Goal: Information Seeking & Learning: Learn about a topic

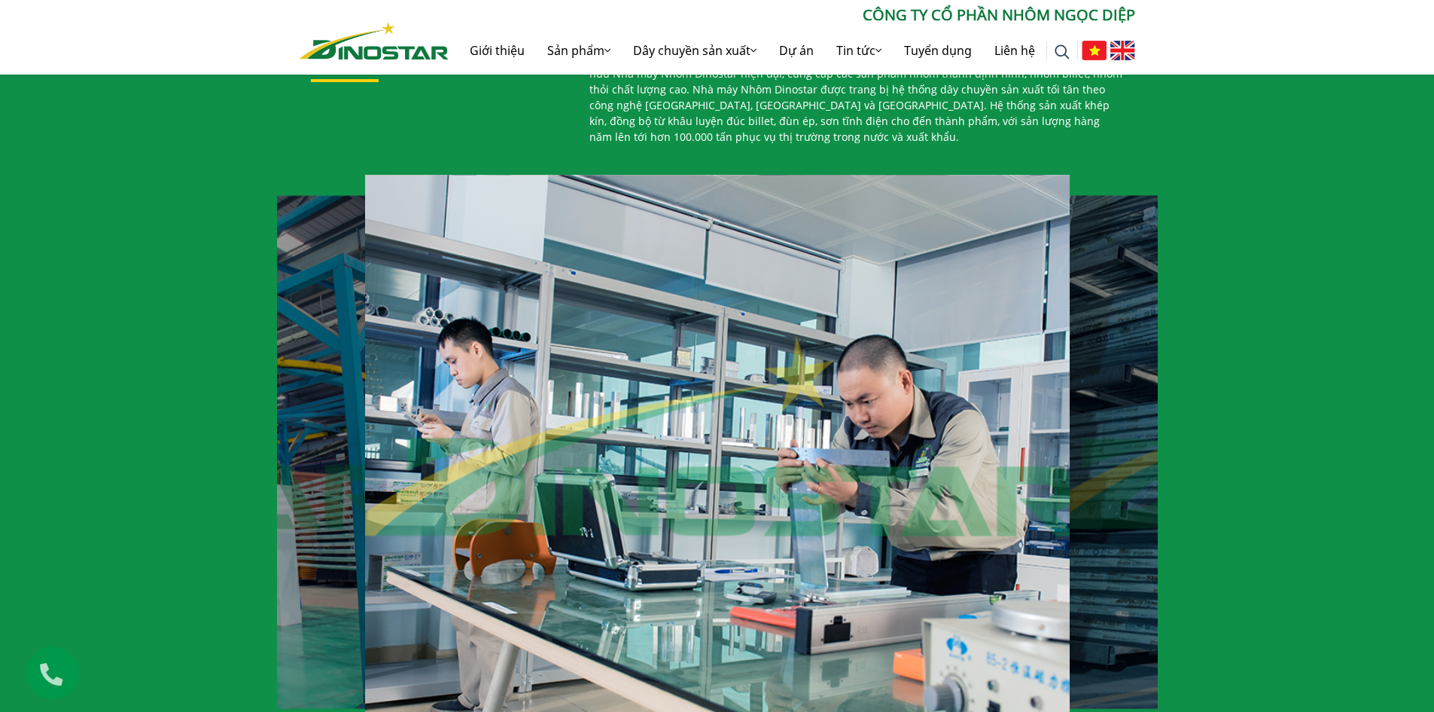
scroll to position [856, 0]
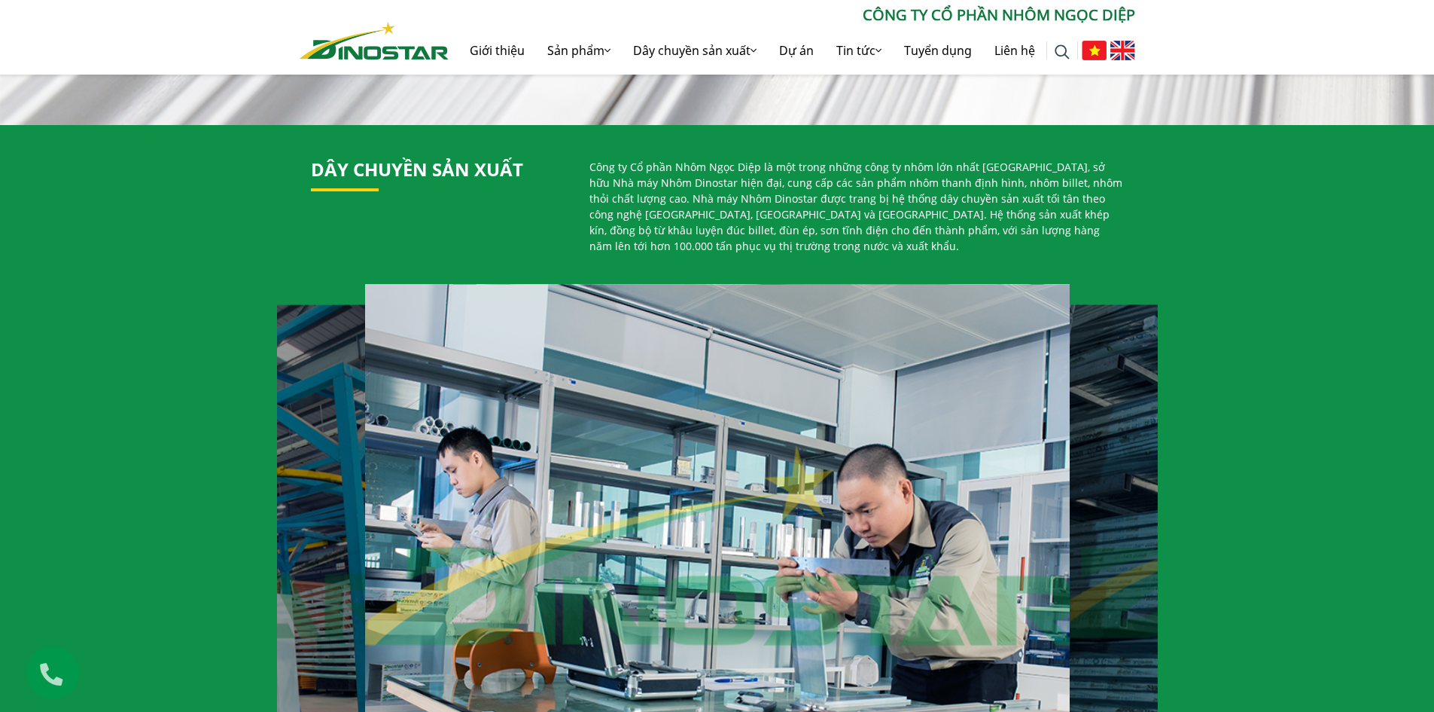
click at [154, 277] on div "Dây chuyền sản xuất Công ty Cổ phần Nhôm Ngọc Diệp là một trong những công ty n…" at bounding box center [717, 493] width 1434 height 737
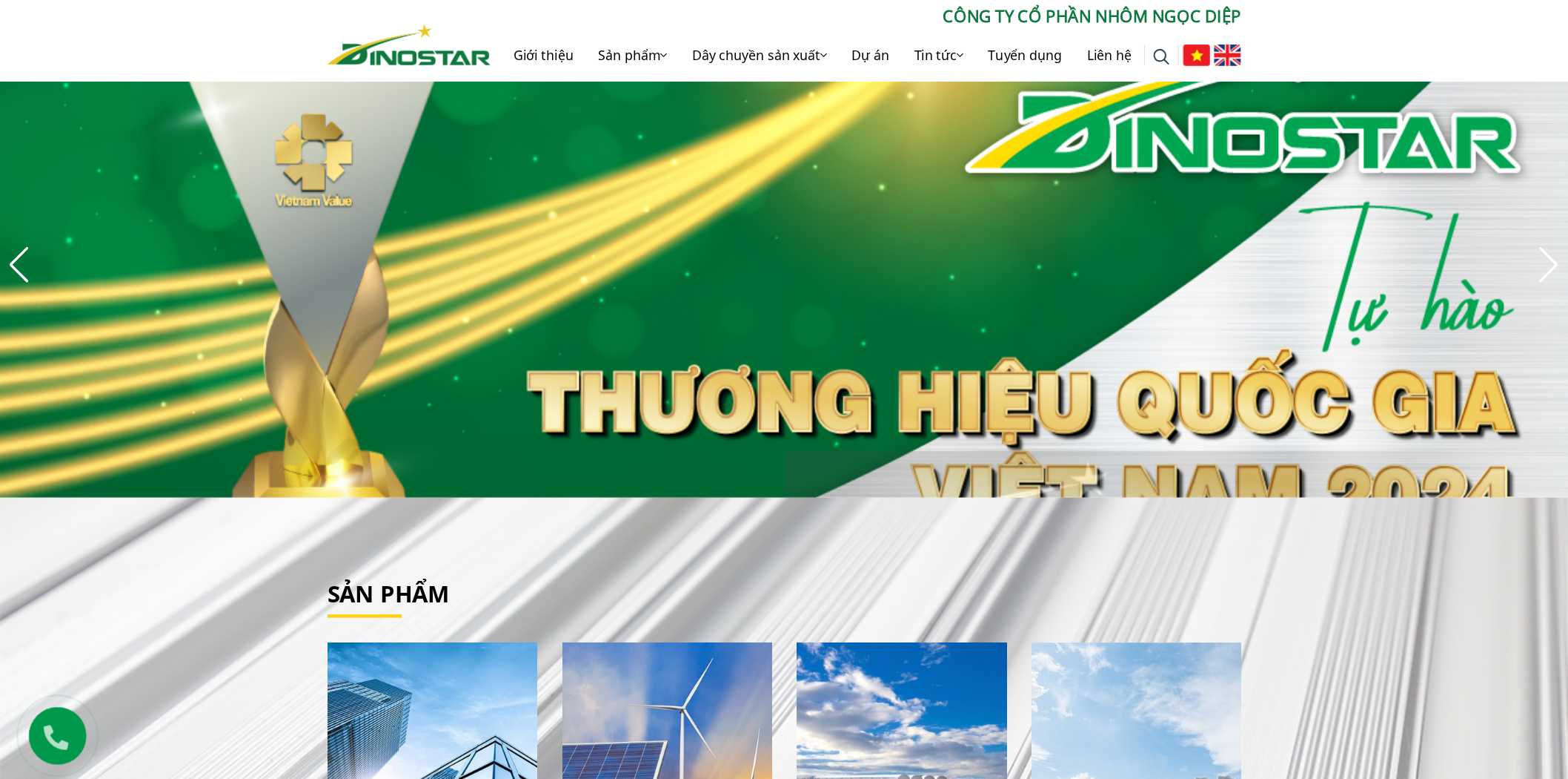
scroll to position [0, 0]
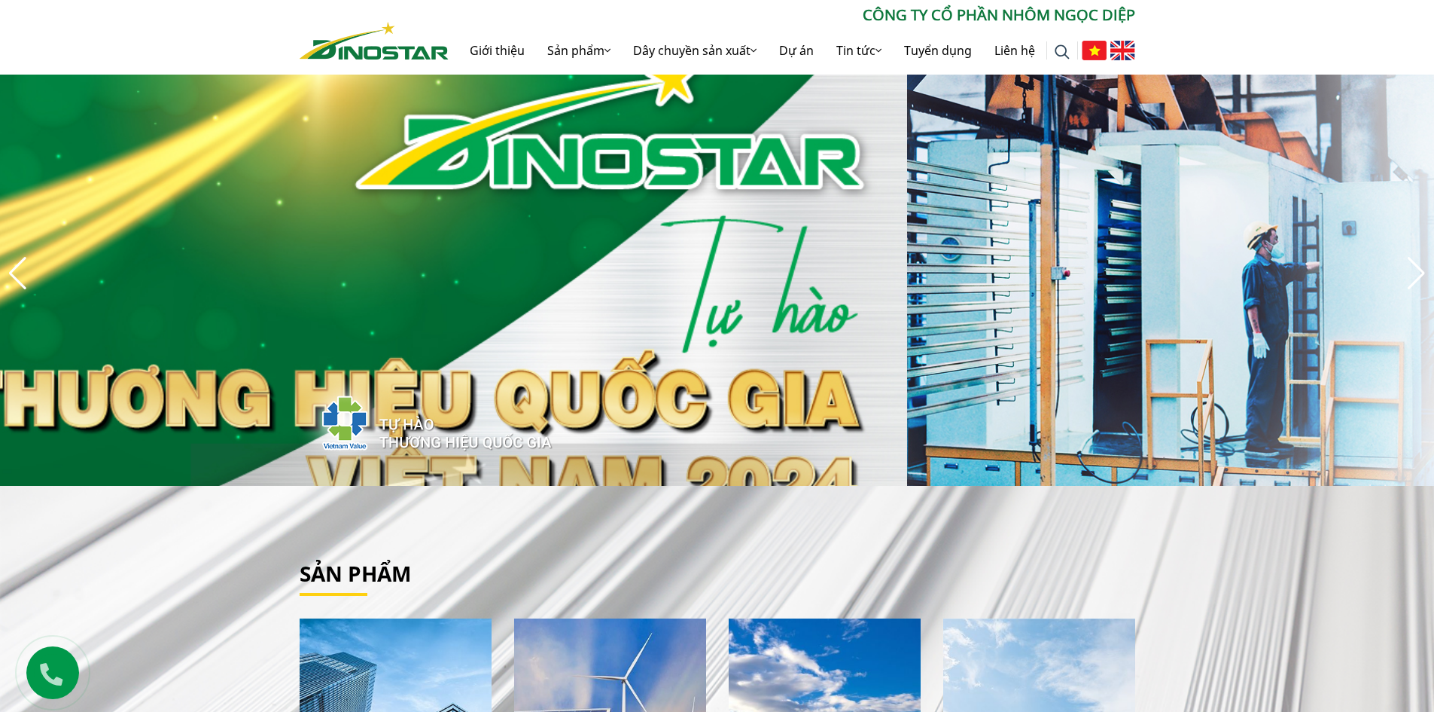
click at [1236, 383] on div at bounding box center [717, 272] width 1434 height 425
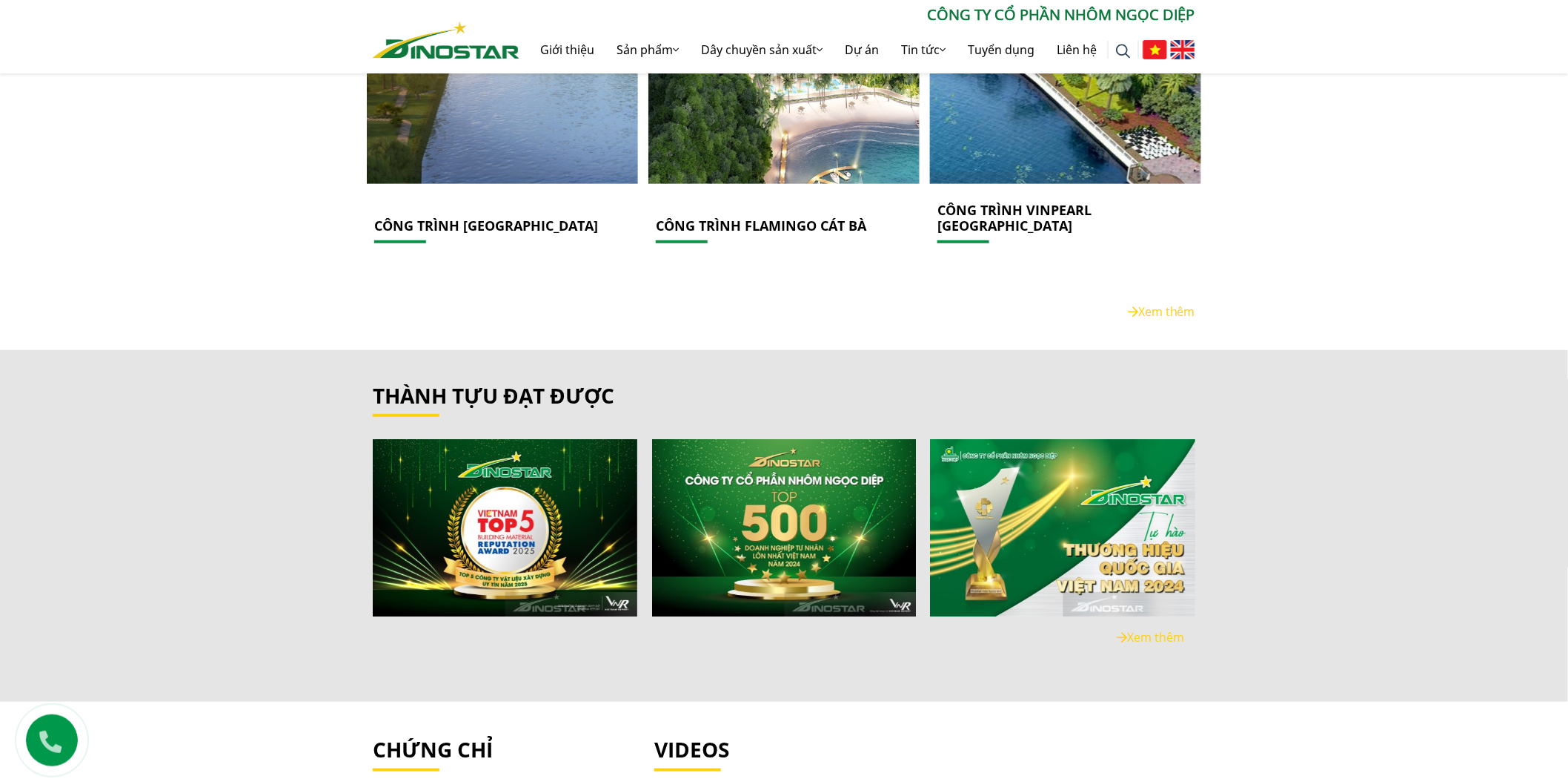
click at [239, 441] on div "thành tựu đạt được" at bounding box center [784, 526] width 1568 height 353
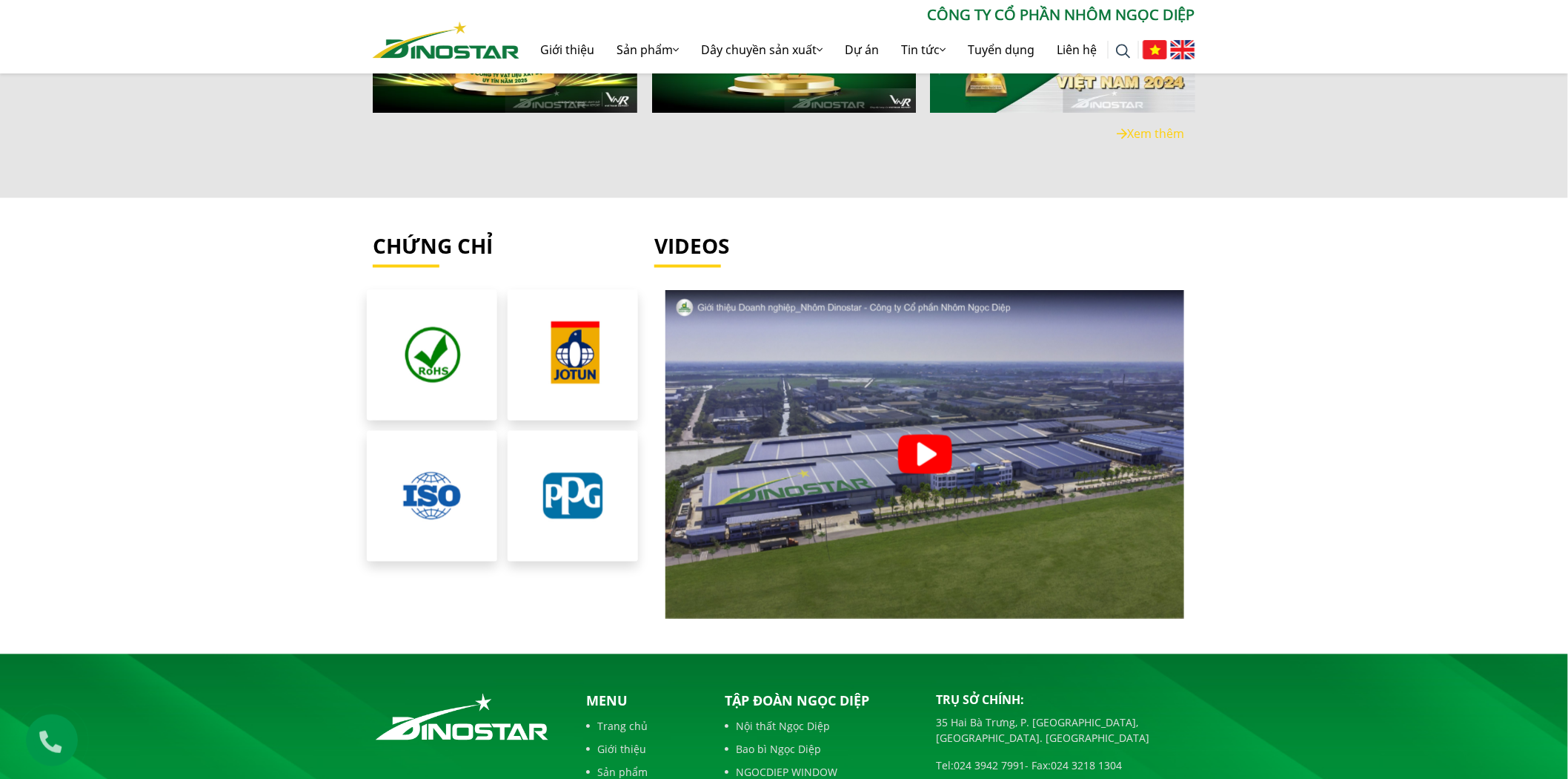
scroll to position [3348, 0]
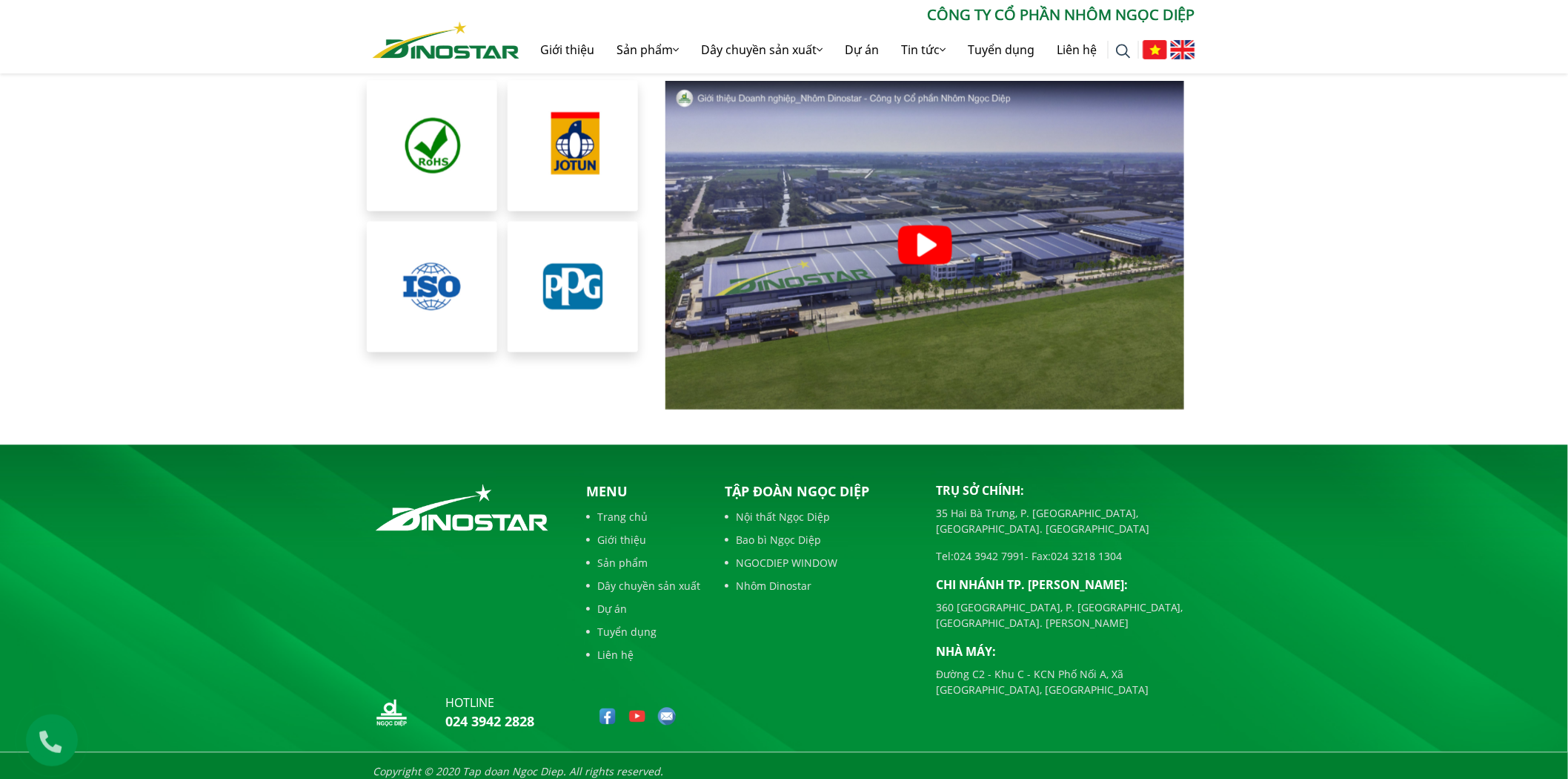
click at [622, 555] on link "Sản phẩm" at bounding box center [644, 563] width 114 height 16
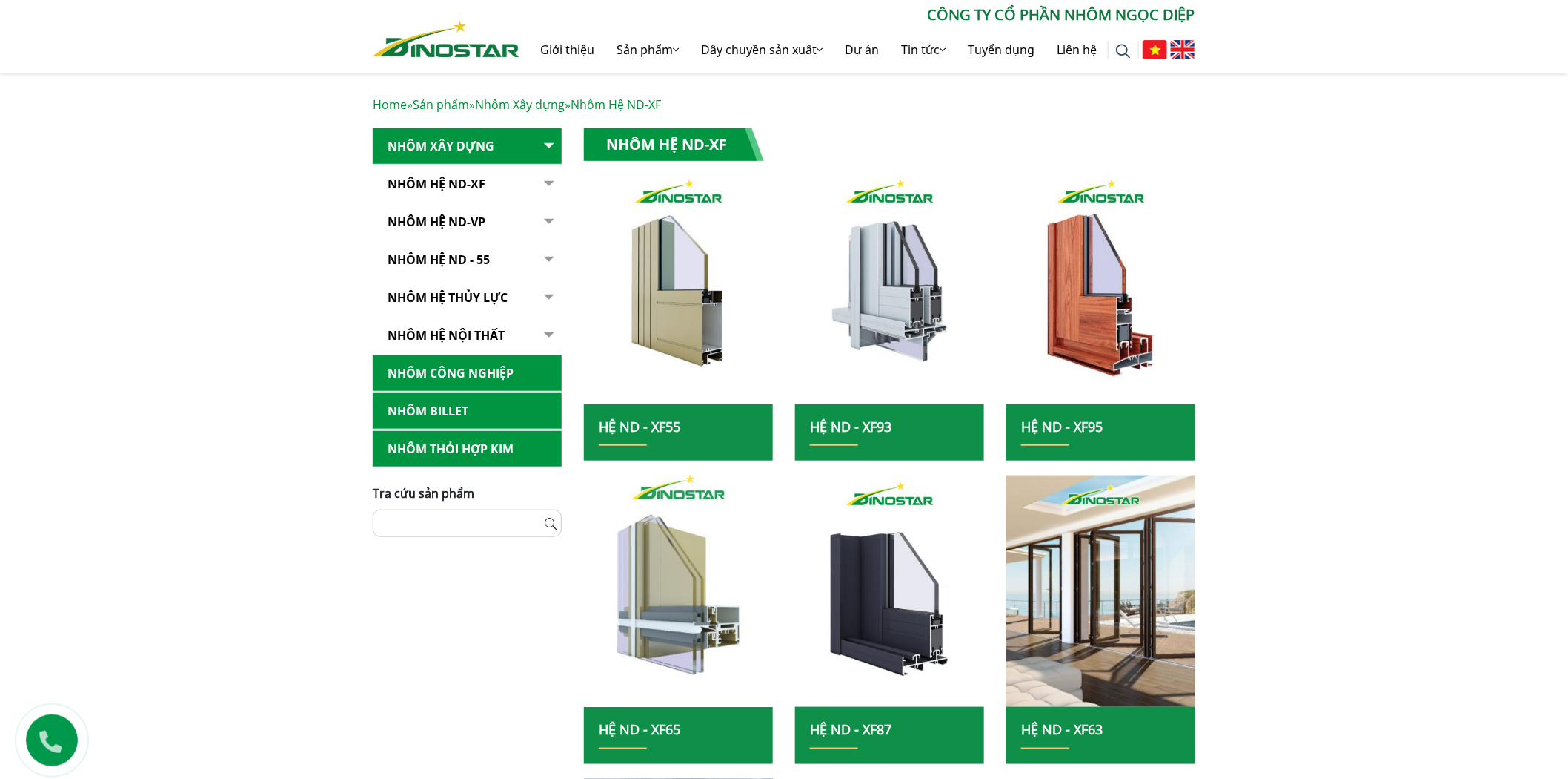
scroll to position [247, 0]
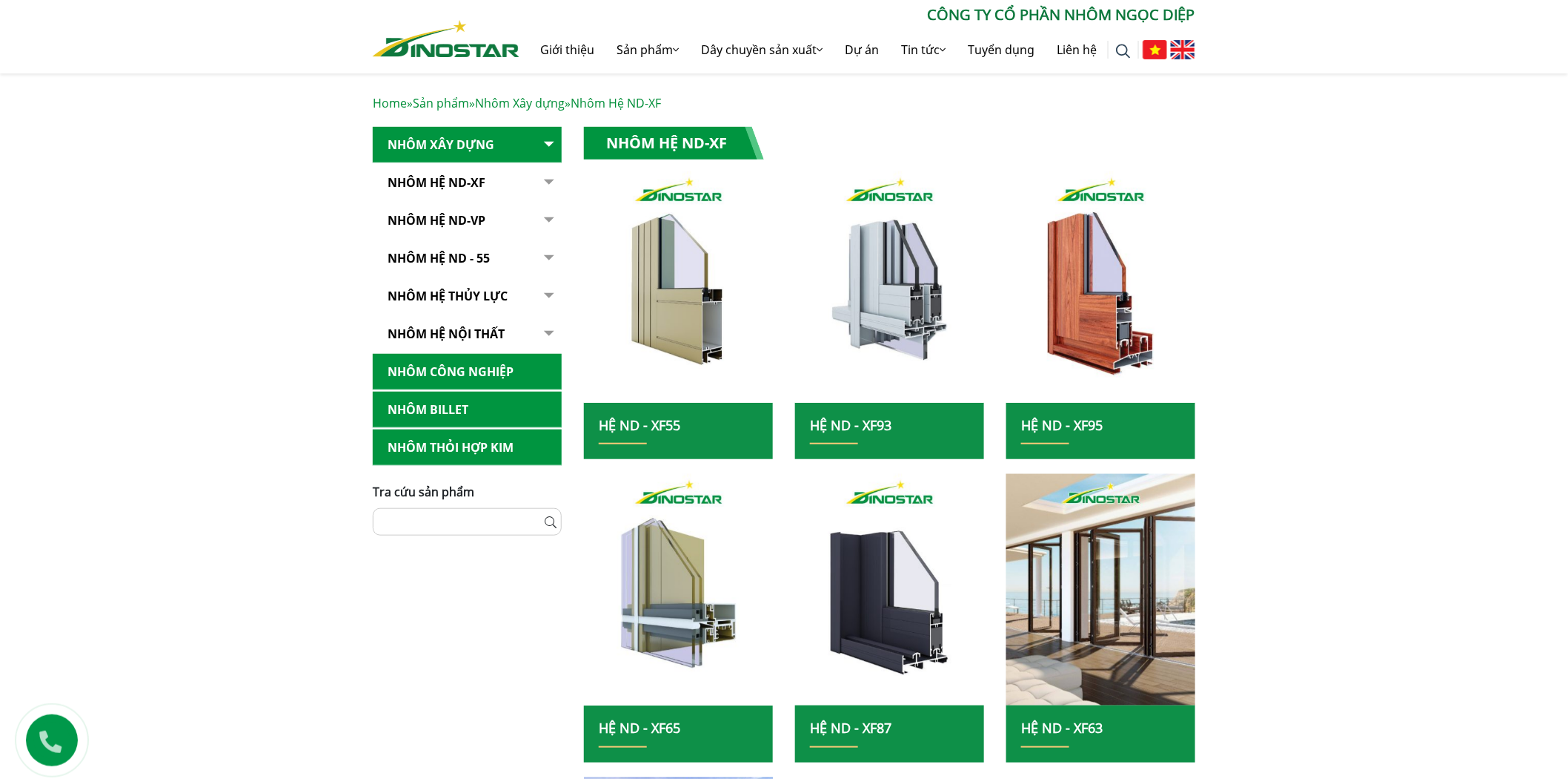
click at [461, 371] on link "Nhôm Công nghiệp" at bounding box center [468, 371] width 189 height 36
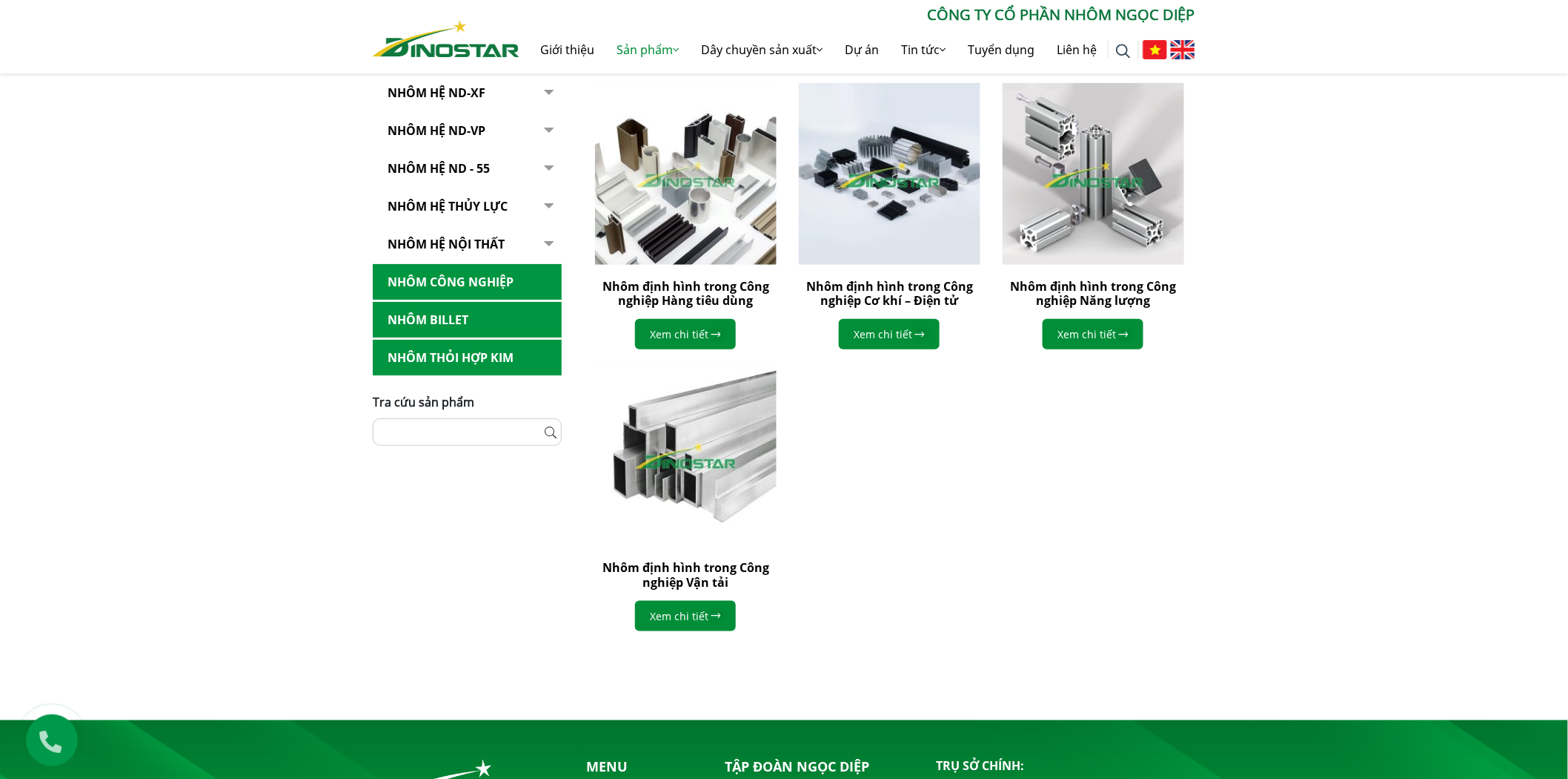
scroll to position [412, 0]
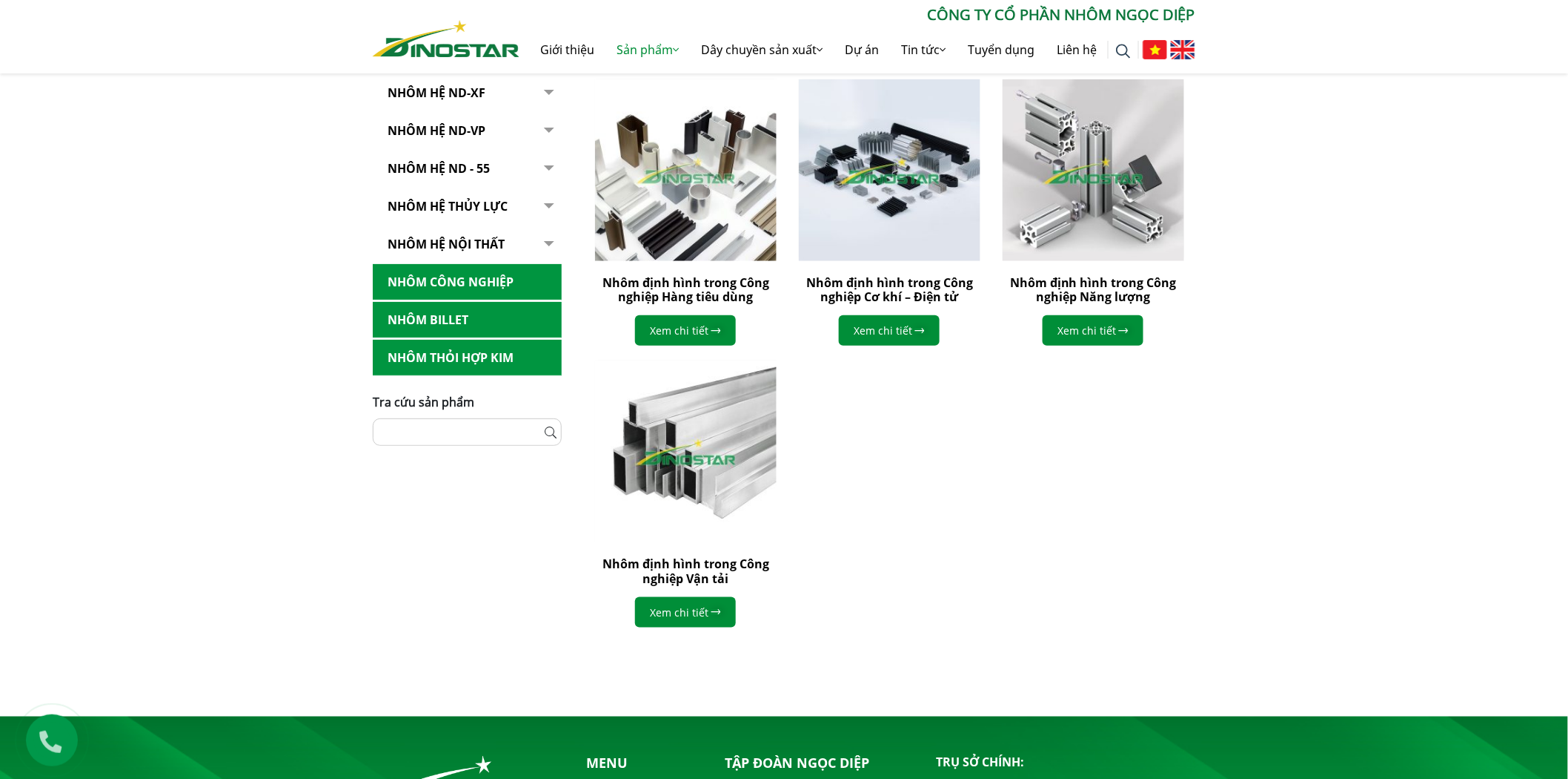
click at [447, 323] on link "Nhôm Billet" at bounding box center [468, 319] width 189 height 36
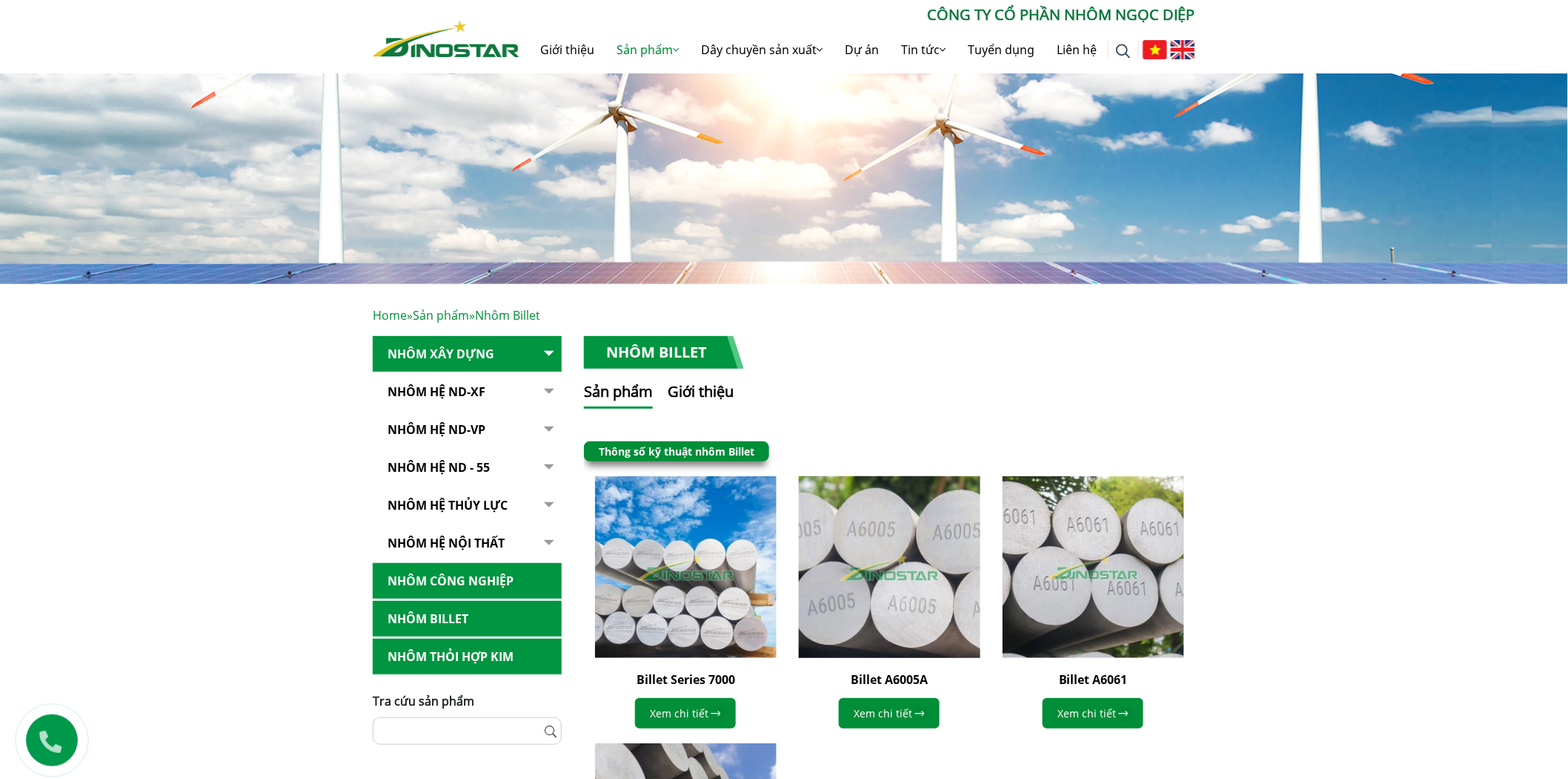
scroll to position [412, 0]
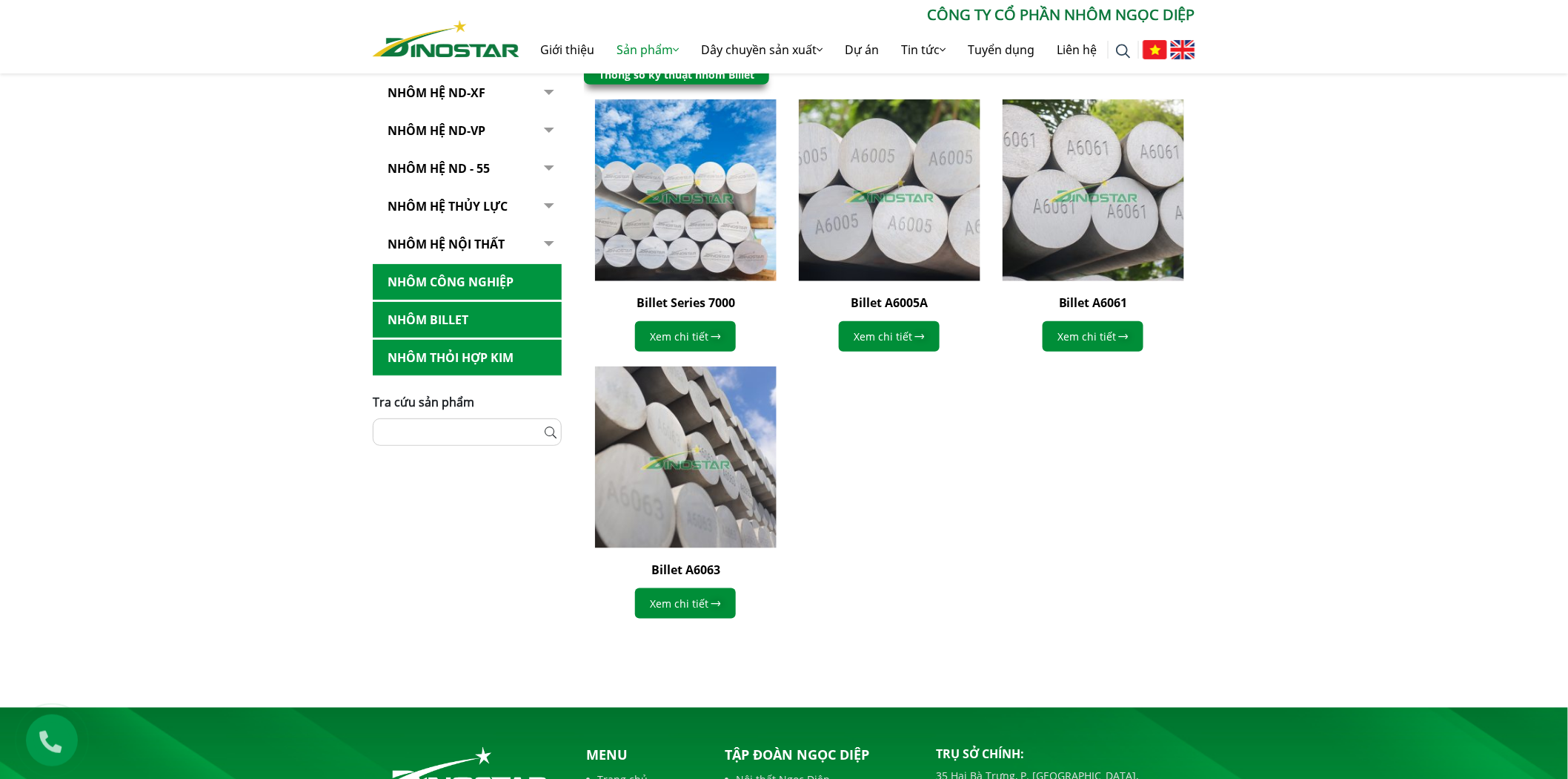
click at [406, 364] on link "Nhôm Thỏi hợp kim" at bounding box center [468, 357] width 189 height 36
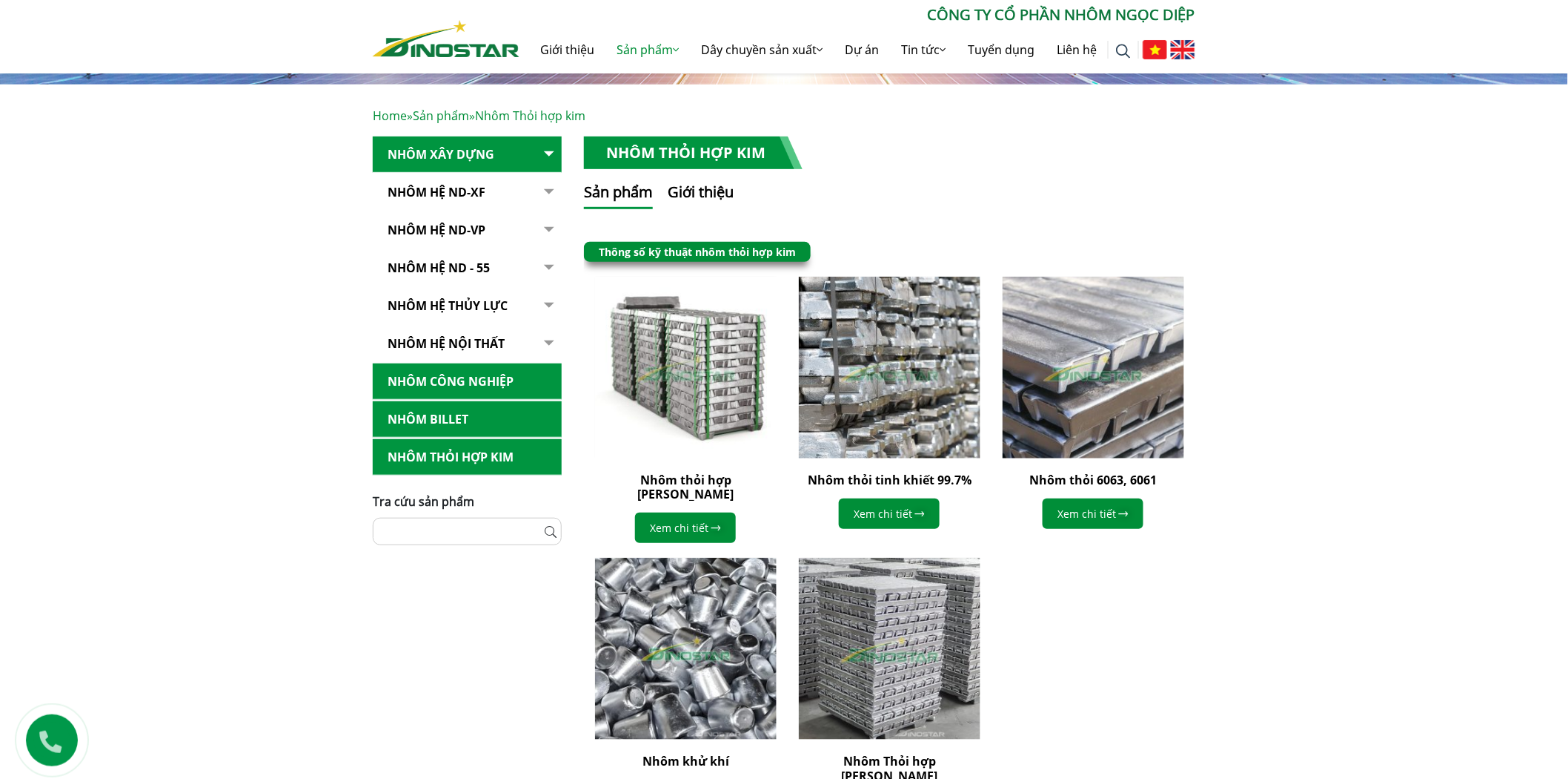
scroll to position [329, 0]
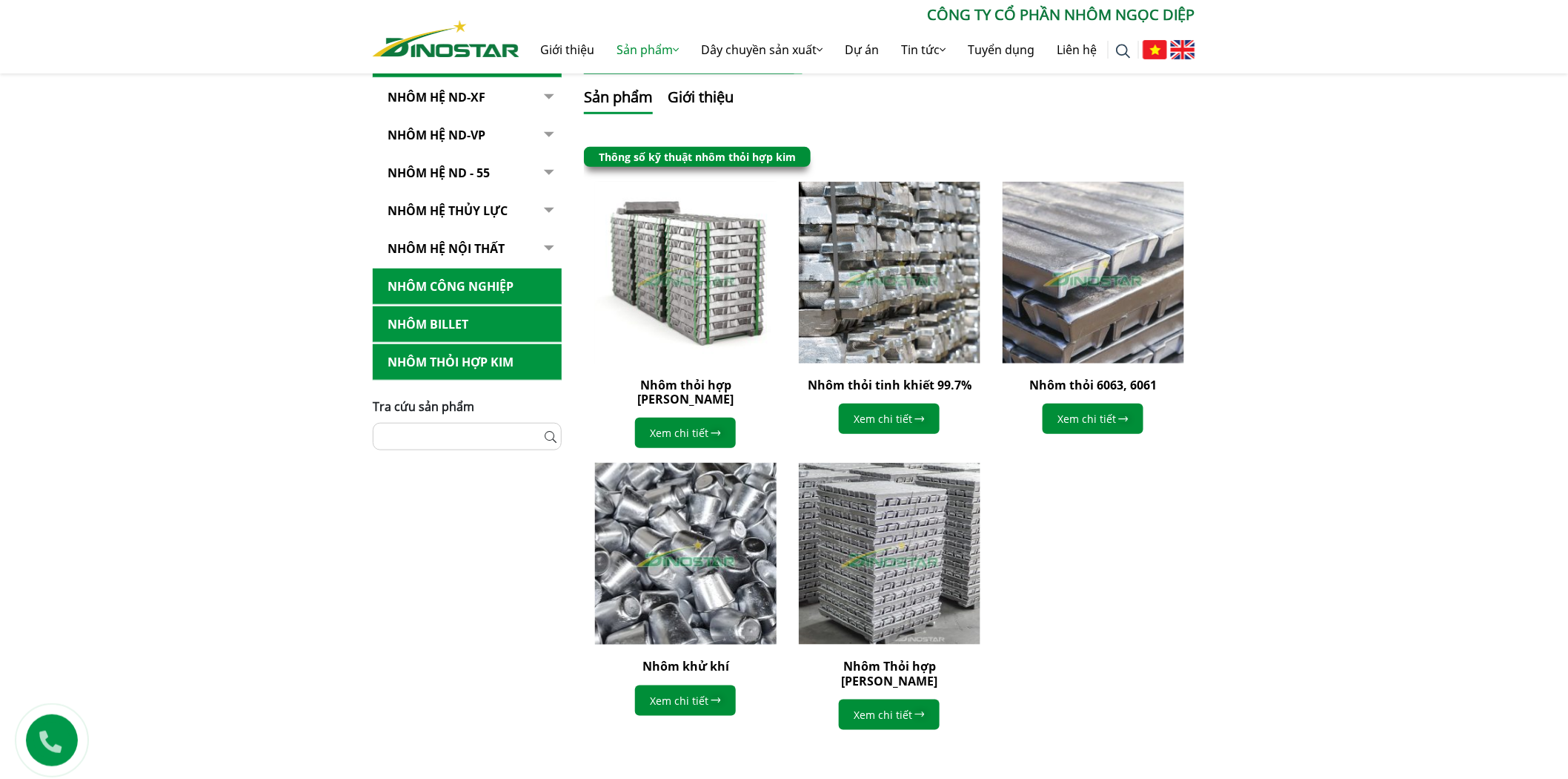
click at [719, 536] on img at bounding box center [686, 553] width 200 height 200
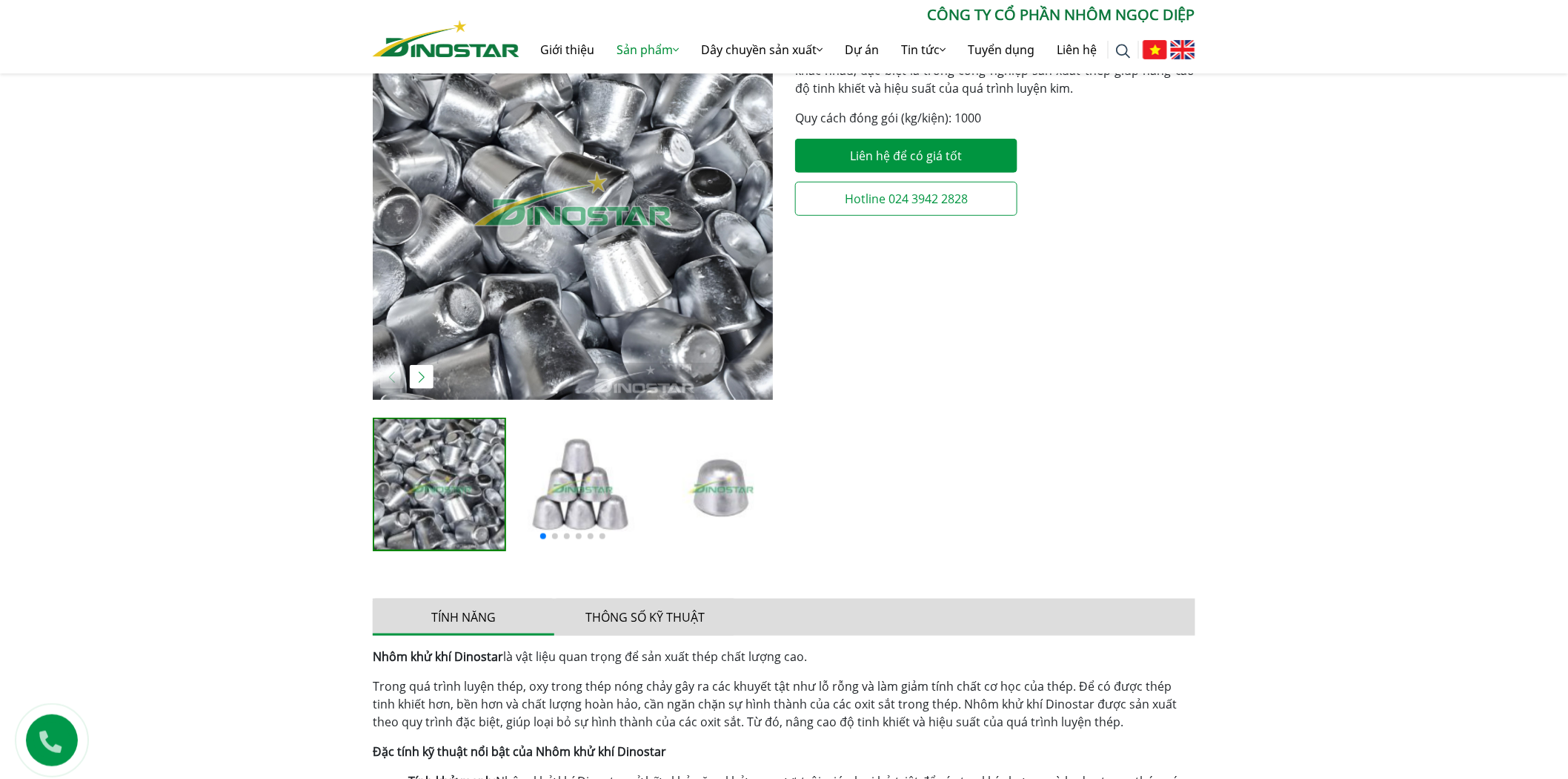
scroll to position [493, 0]
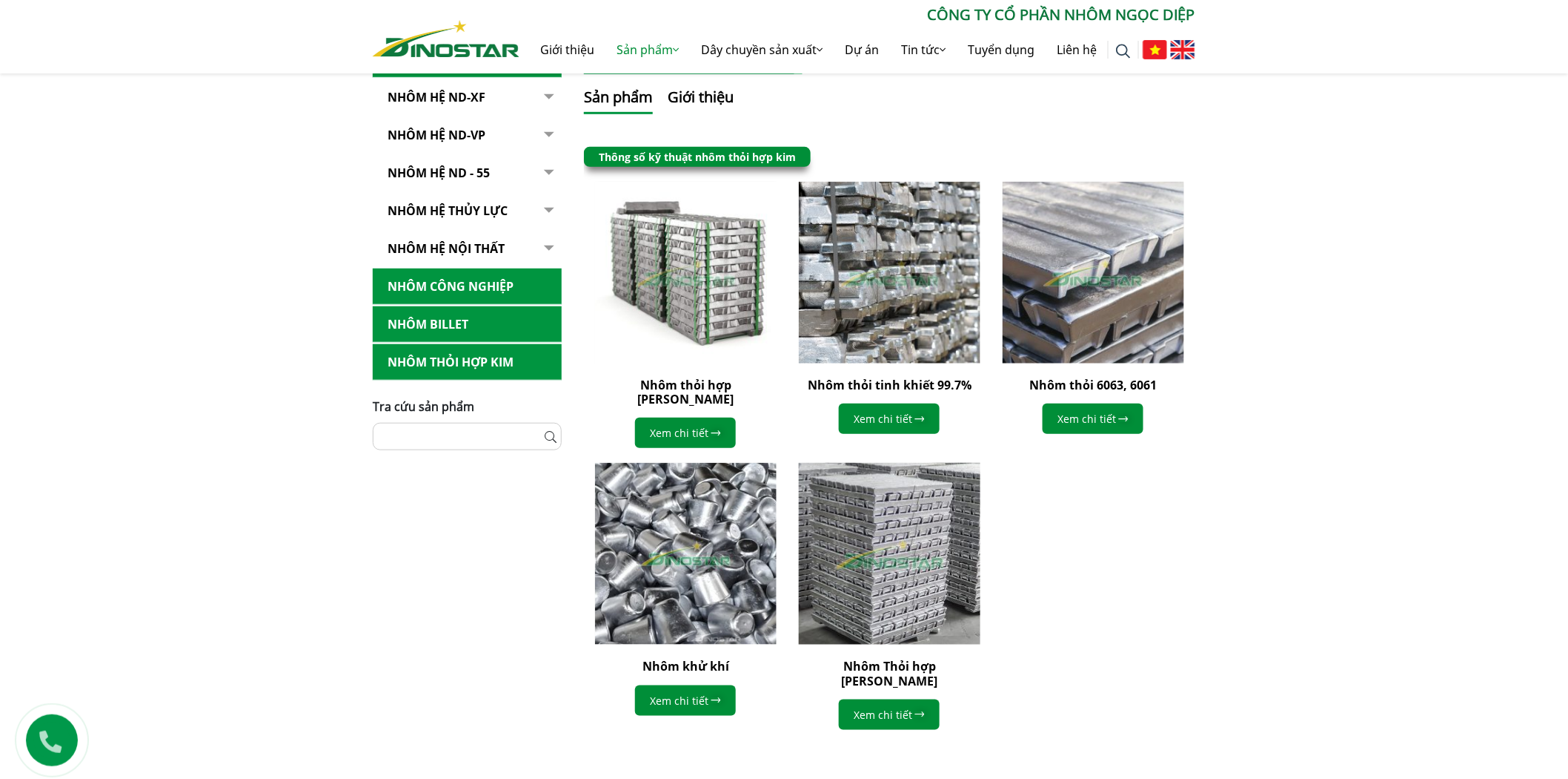
click at [912, 527] on img at bounding box center [890, 553] width 200 height 200
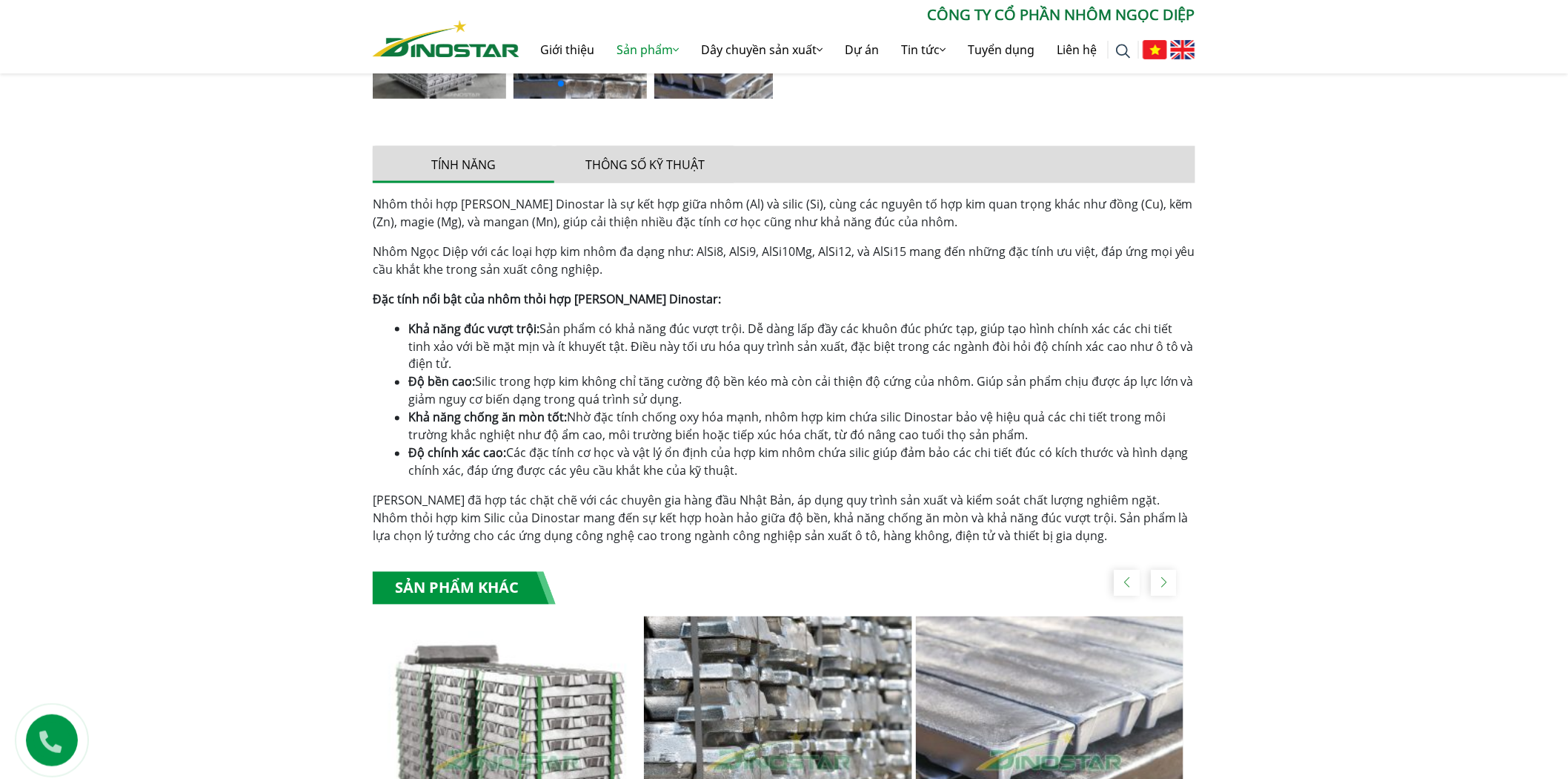
scroll to position [1153, 0]
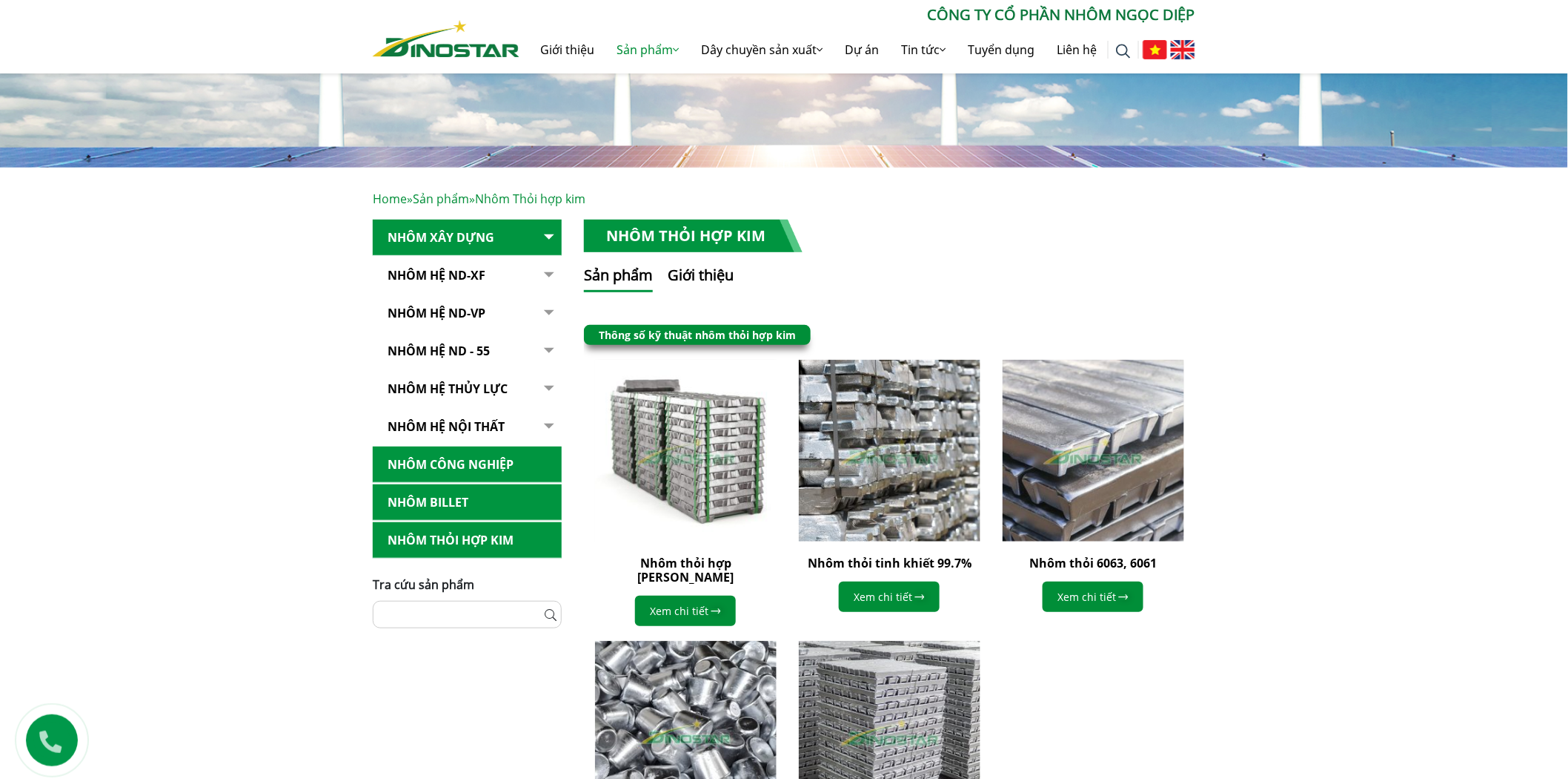
scroll to position [164, 0]
